Goal: Subscribe to service/newsletter

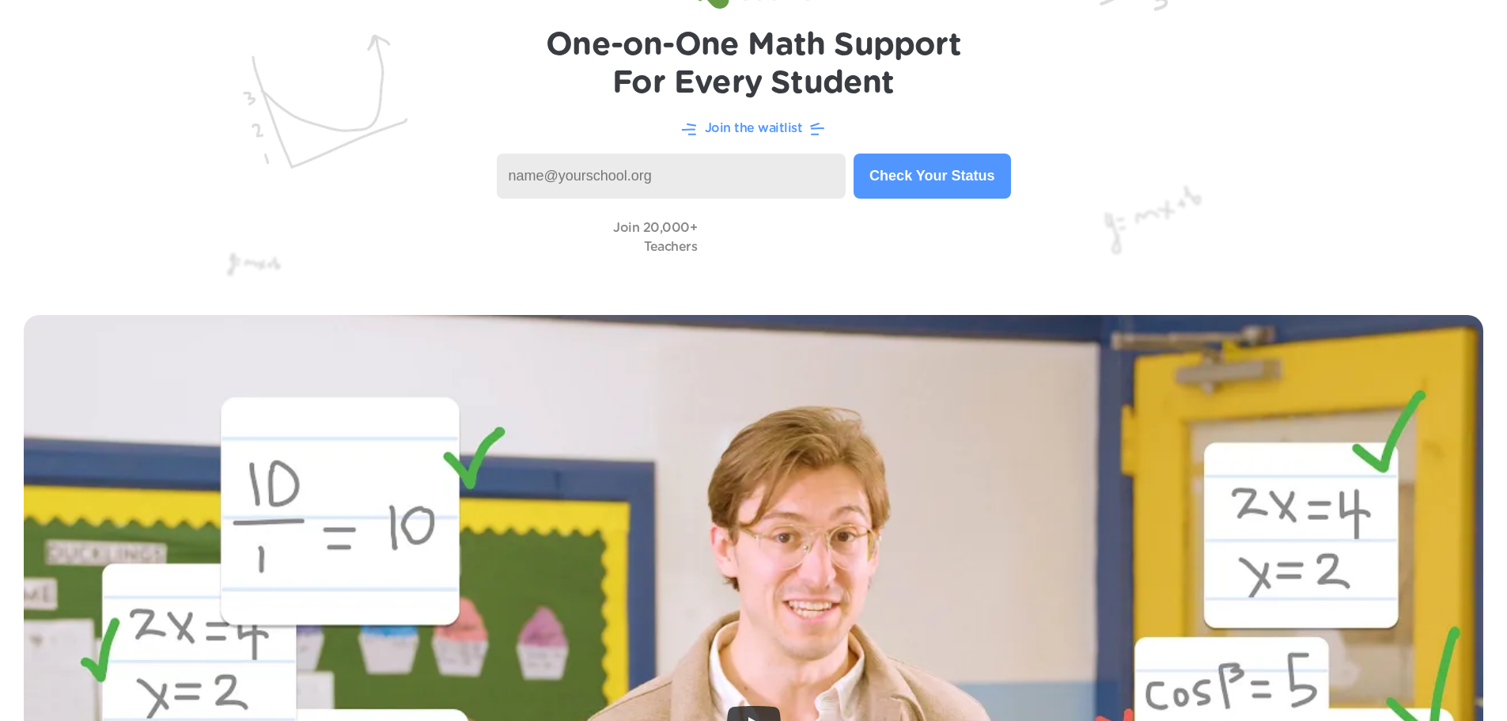
scroll to position [79, 0]
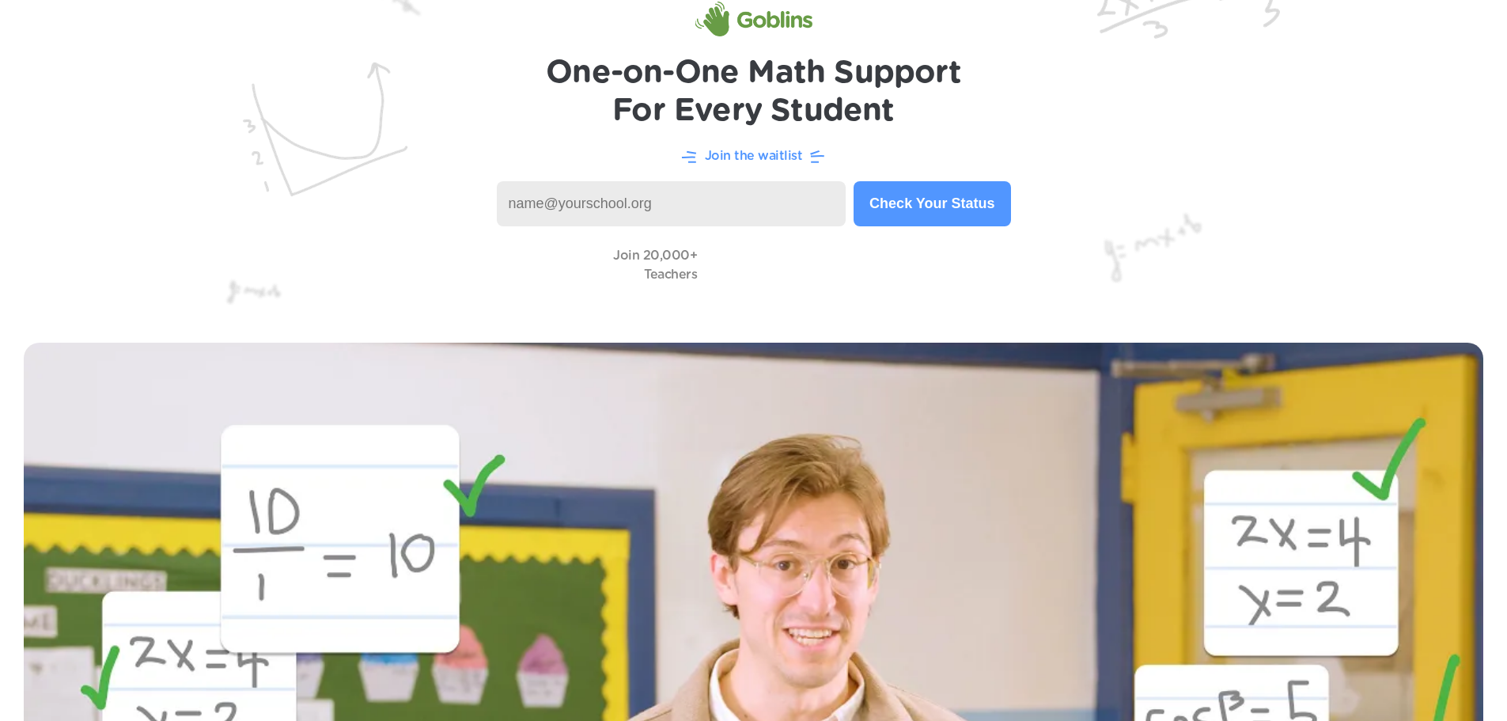
click at [595, 212] on input at bounding box center [672, 203] width 350 height 45
type input "ebuckner@pisd.net"
